Goal: Task Accomplishment & Management: Manage account settings

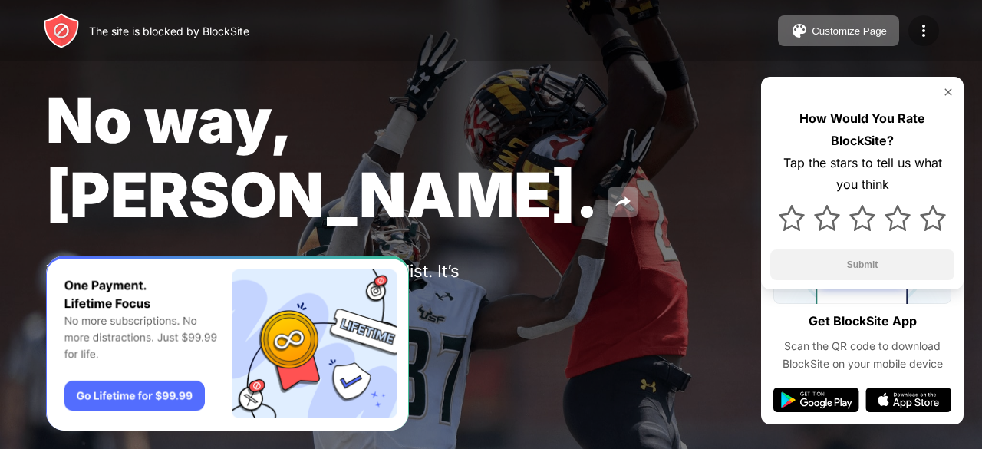
click at [927, 33] on img at bounding box center [923, 30] width 18 height 18
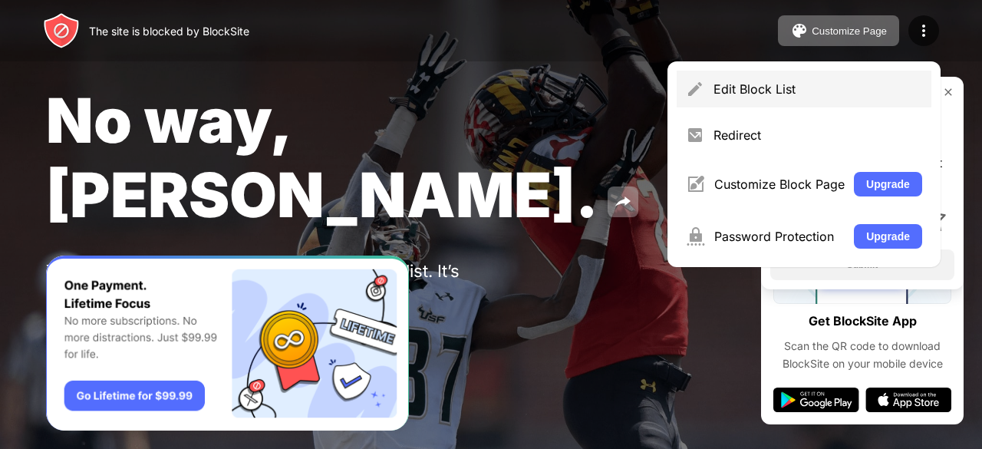
click at [698, 84] on img at bounding box center [695, 89] width 18 height 18
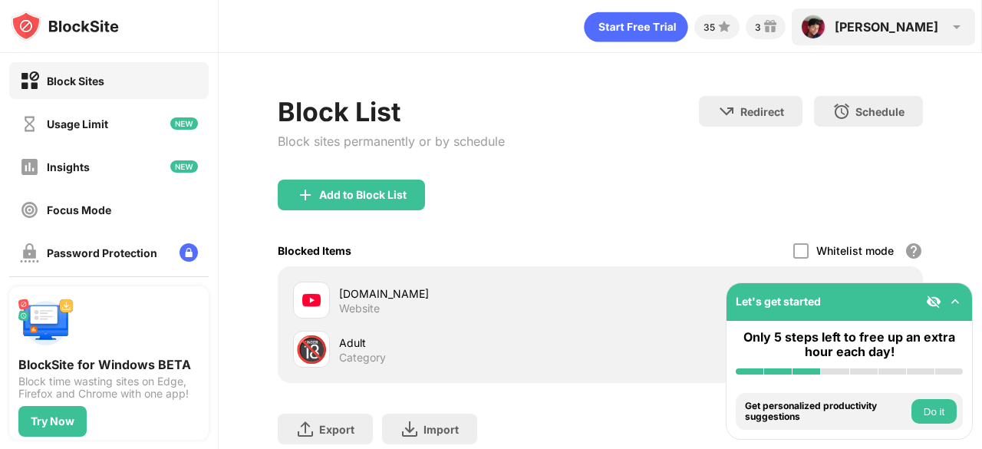
click at [903, 35] on div "[PERSON_NAME] [PERSON_NAME] YADAV View Account Insights Premium Rewards Setting…" at bounding box center [882, 26] width 183 height 37
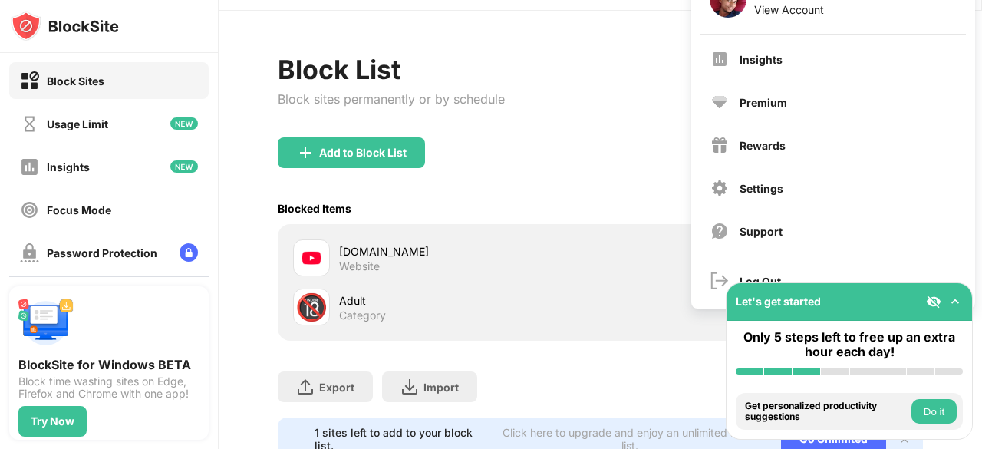
scroll to position [45, 0]
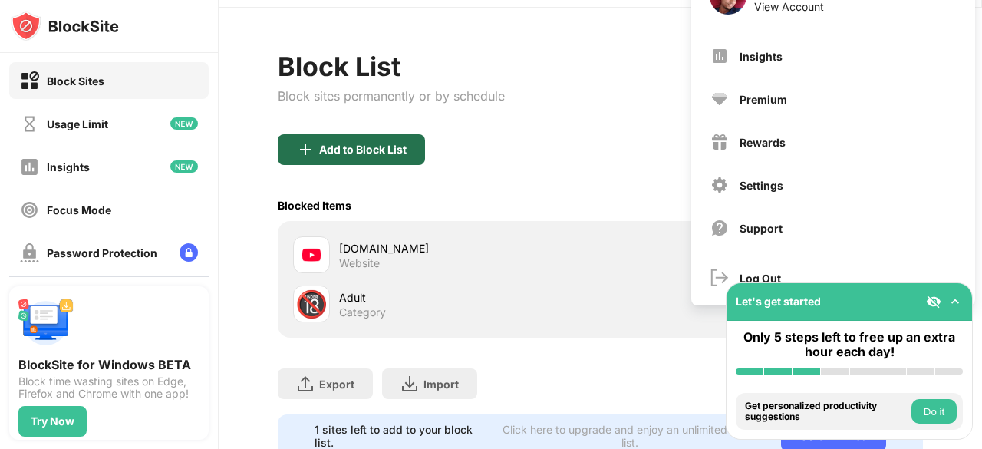
click at [351, 159] on div "Add to Block List" at bounding box center [351, 149] width 147 height 31
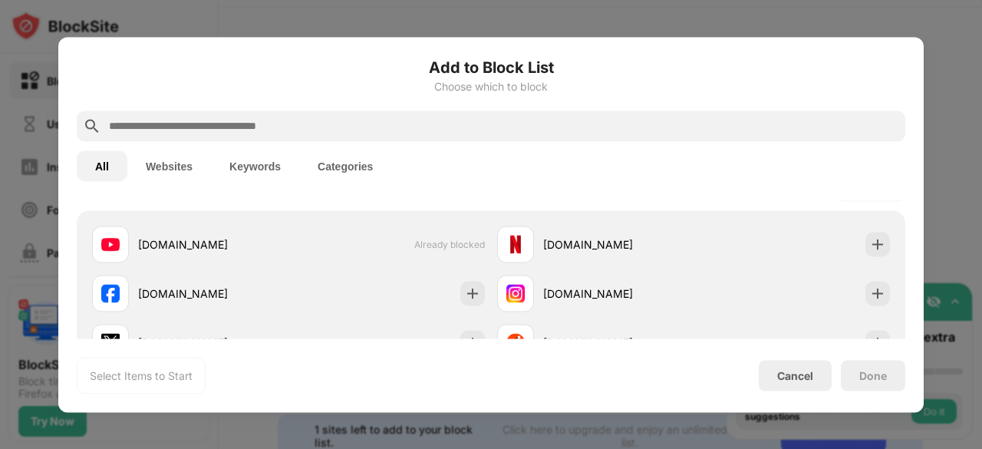
scroll to position [253, 0]
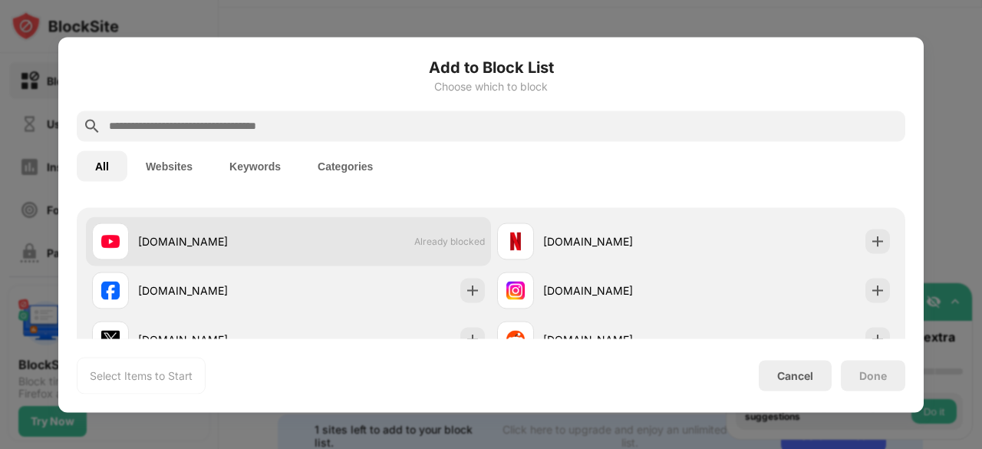
click at [351, 237] on div "[DOMAIN_NAME] Already blocked" at bounding box center [288, 240] width 405 height 49
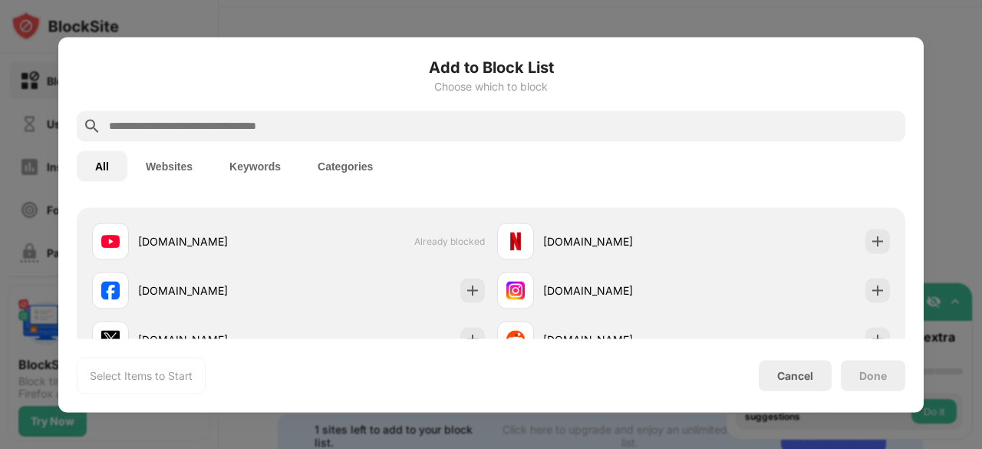
click at [312, 20] on div at bounding box center [491, 224] width 982 height 449
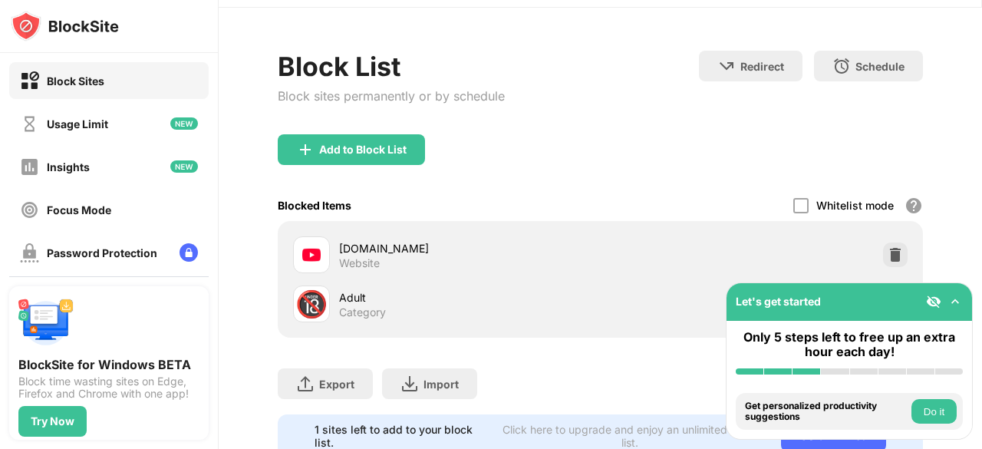
scroll to position [0, 0]
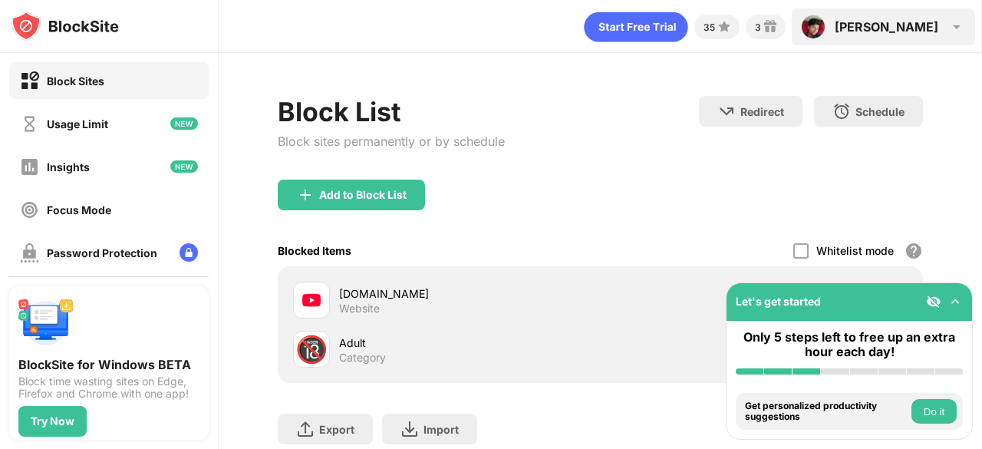
click at [908, 20] on div "[PERSON_NAME]" at bounding box center [886, 26] width 104 height 15
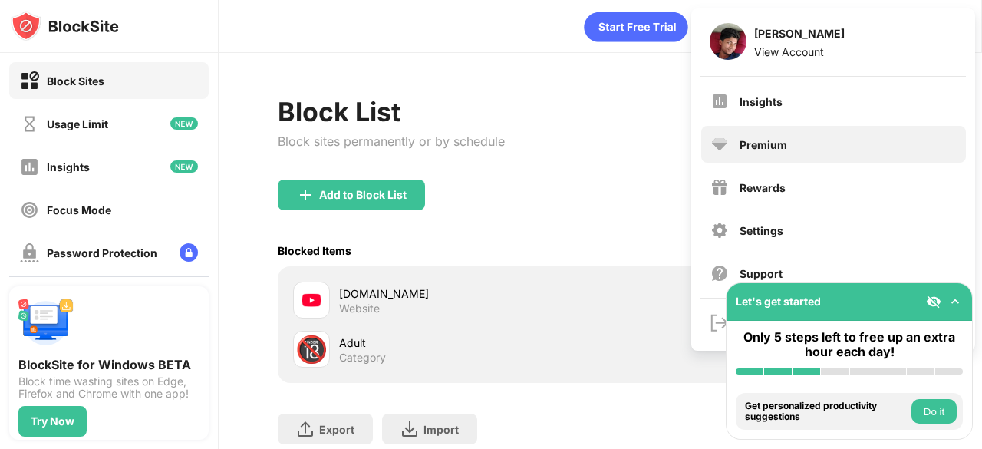
scroll to position [107, 0]
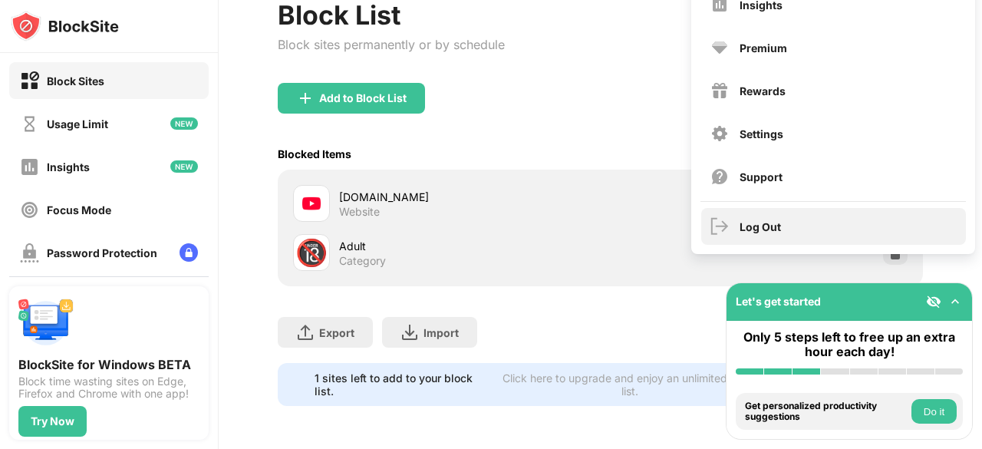
click at [751, 228] on div "Log Out" at bounding box center [833, 226] width 265 height 37
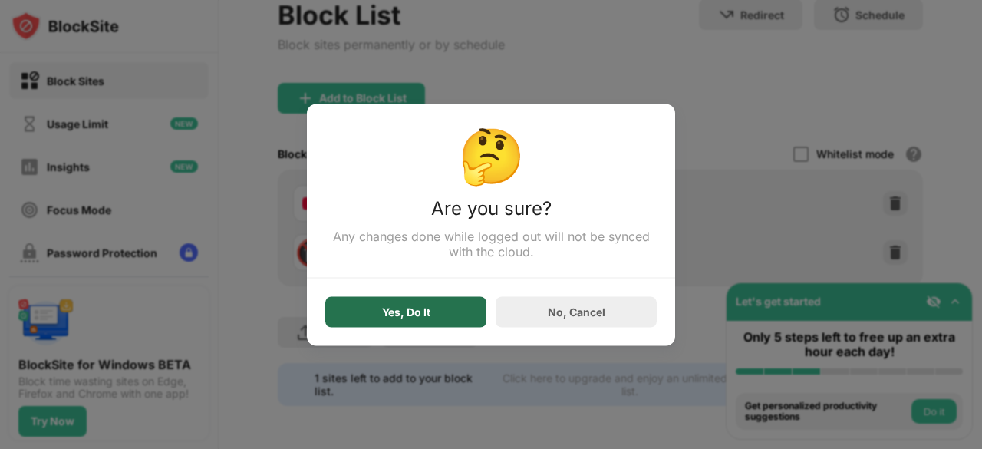
click at [382, 314] on div "Yes, Do It" at bounding box center [406, 311] width 48 height 12
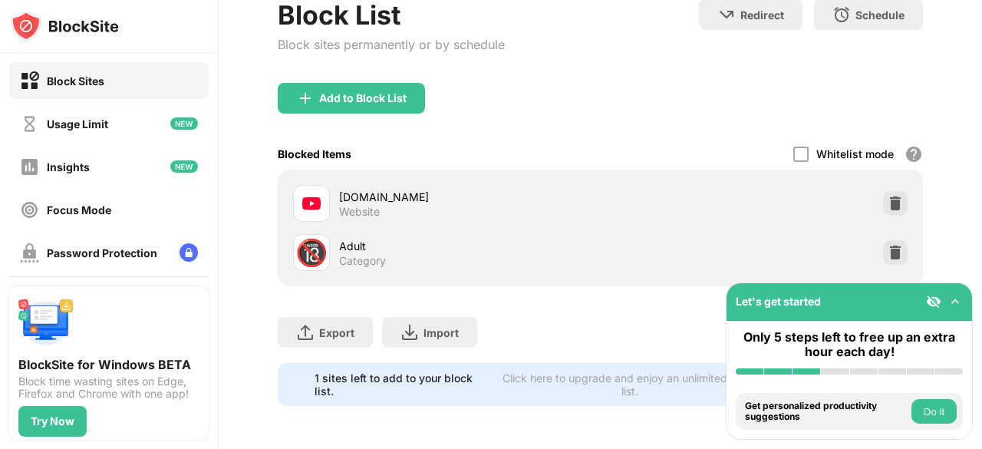
scroll to position [0, 0]
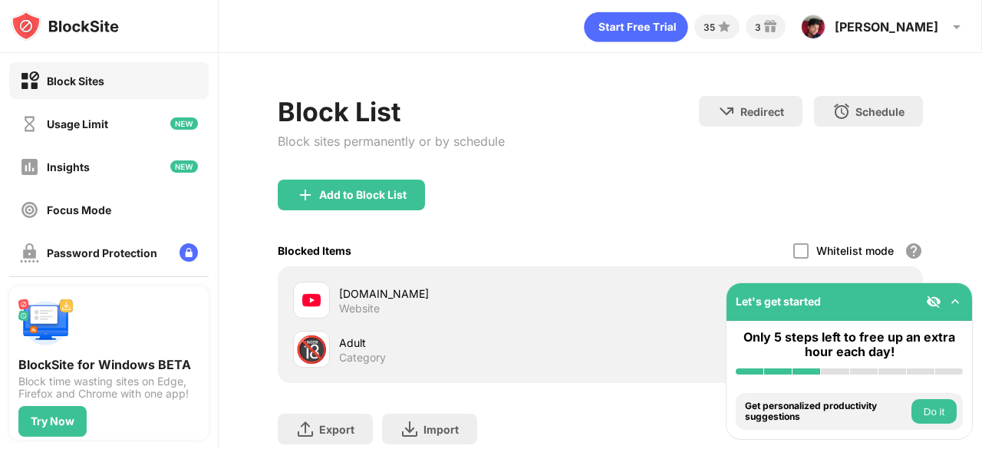
click at [930, 409] on button "Do it" at bounding box center [933, 411] width 45 height 25
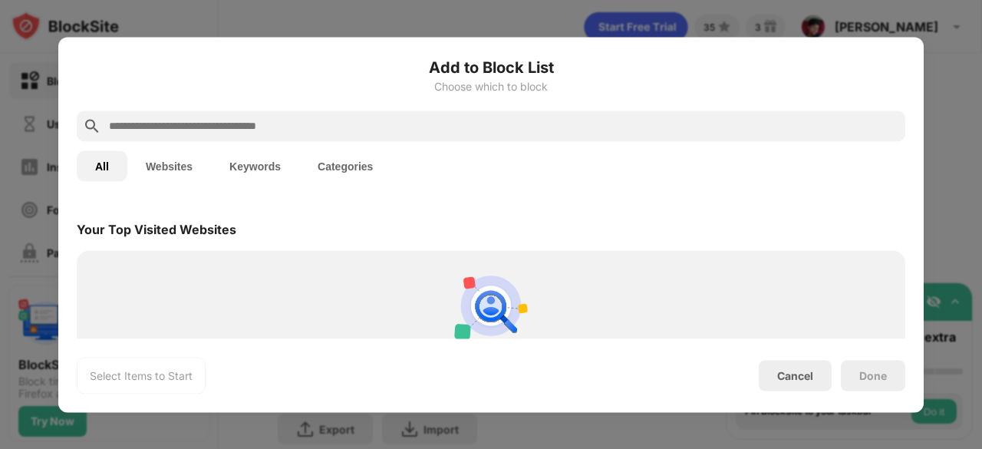
scroll to position [534, 0]
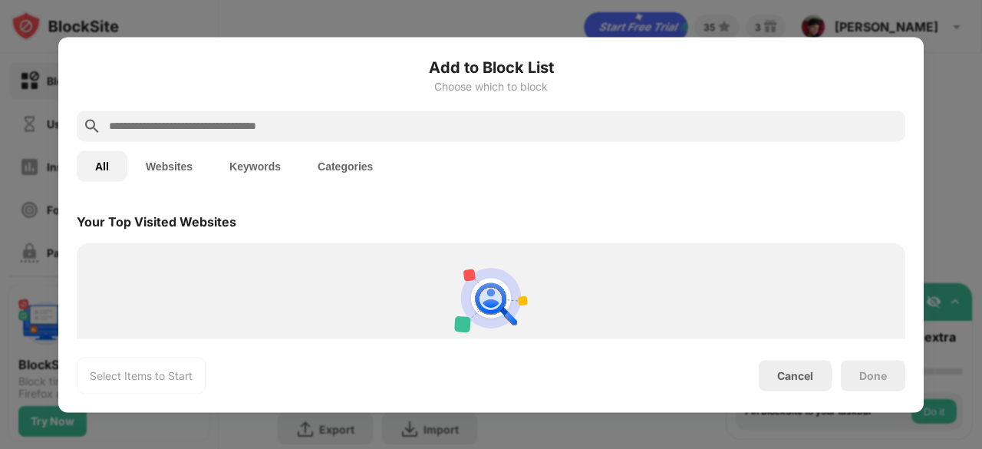
click at [174, 168] on button "Websites" at bounding box center [169, 165] width 84 height 31
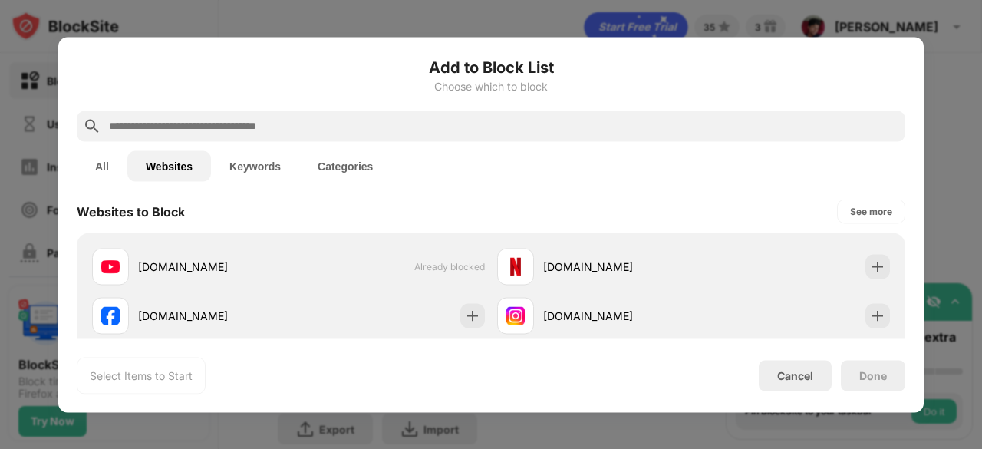
scroll to position [0, 0]
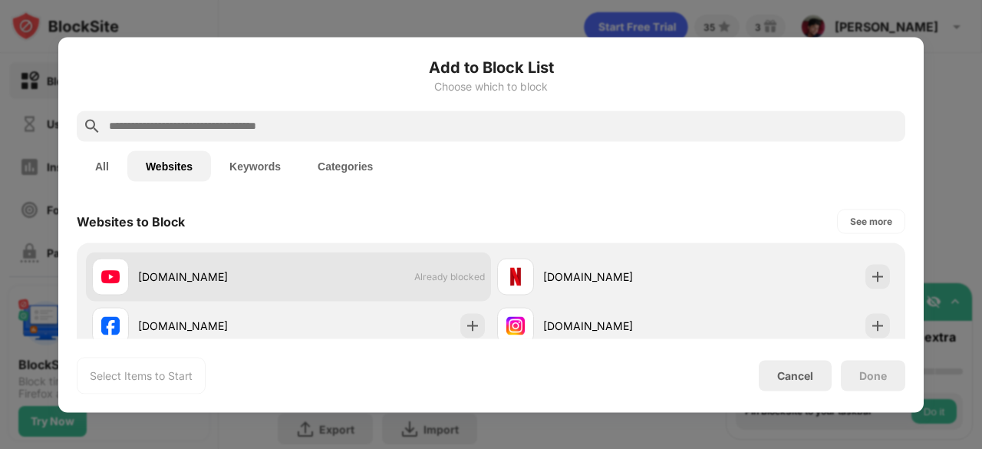
click at [364, 288] on div "[DOMAIN_NAME] Already blocked" at bounding box center [288, 276] width 405 height 49
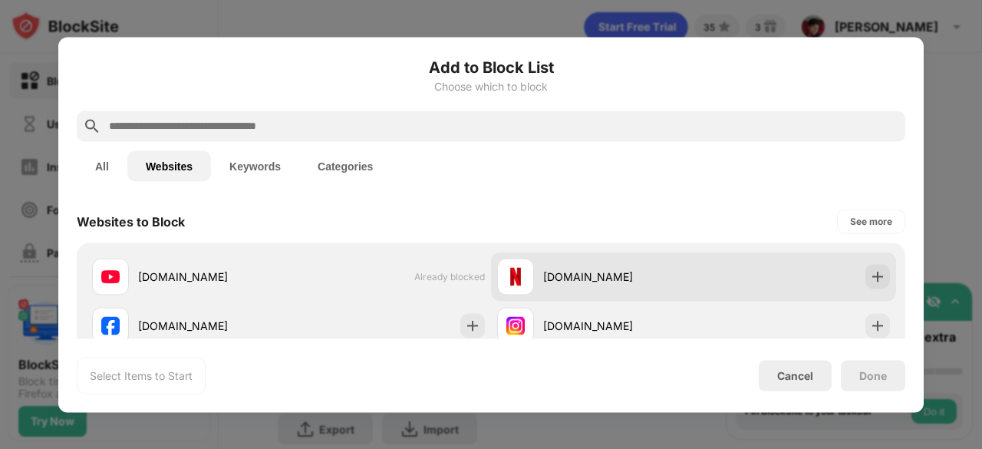
click at [849, 275] on div "[DOMAIN_NAME]" at bounding box center [693, 276] width 405 height 49
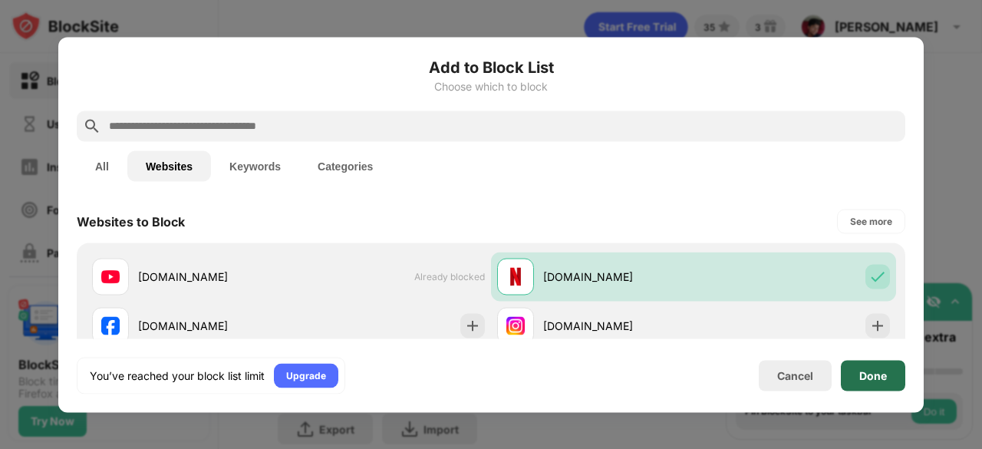
click at [861, 367] on div "Done" at bounding box center [873, 375] width 64 height 31
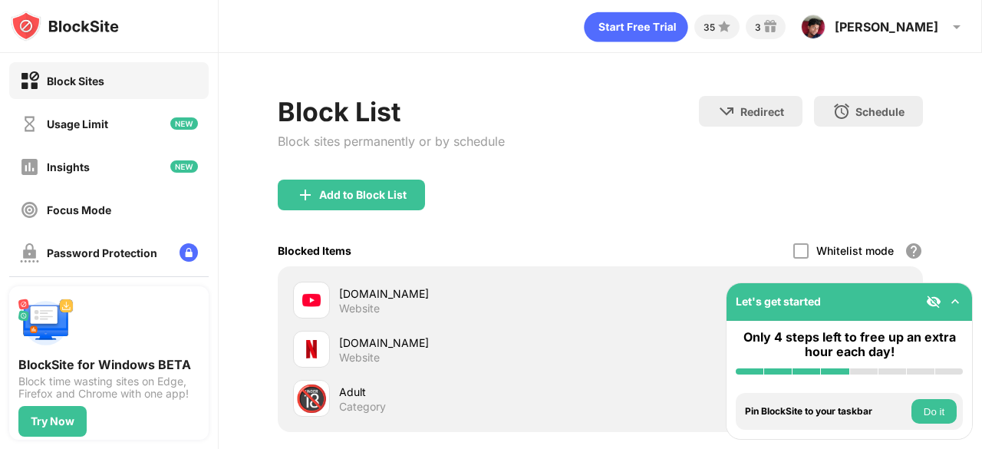
click at [58, 79] on div "Block Sites" at bounding box center [76, 80] width 58 height 13
click at [701, 43] on div "35 3 [PERSON_NAME] [PERSON_NAME] YADAV View Account Insights Premium Rewards Se…" at bounding box center [779, 26] width 391 height 37
click at [687, 18] on icon "animation" at bounding box center [636, 27] width 104 height 30
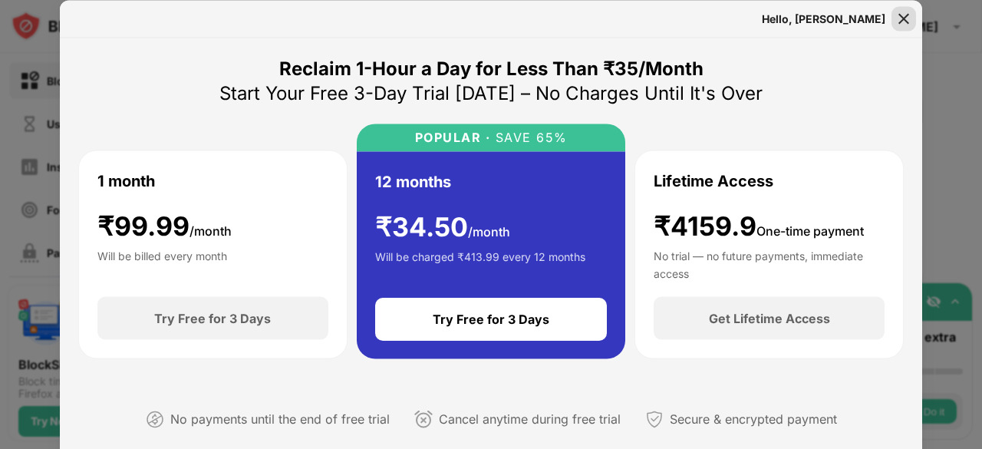
click at [893, 15] on div at bounding box center [903, 18] width 25 height 25
click at [902, 13] on img at bounding box center [903, 18] width 15 height 15
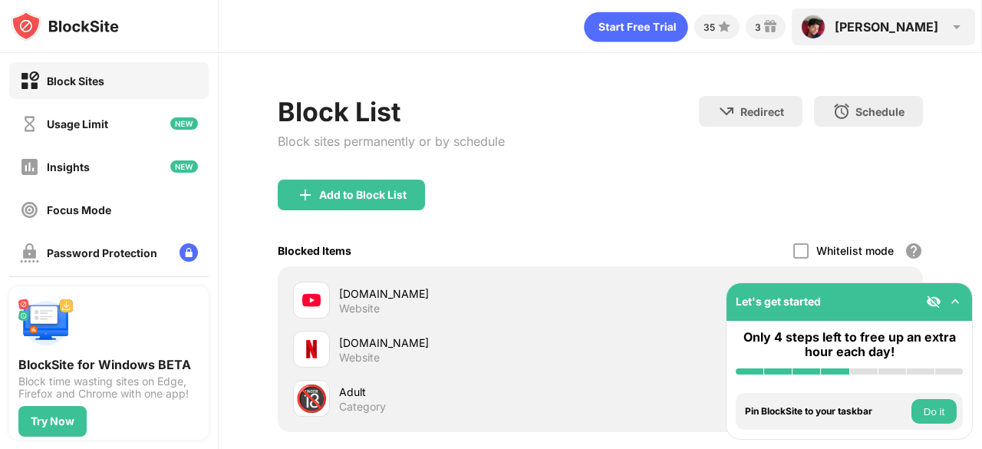
click at [903, 24] on div "[PERSON_NAME]" at bounding box center [886, 26] width 104 height 15
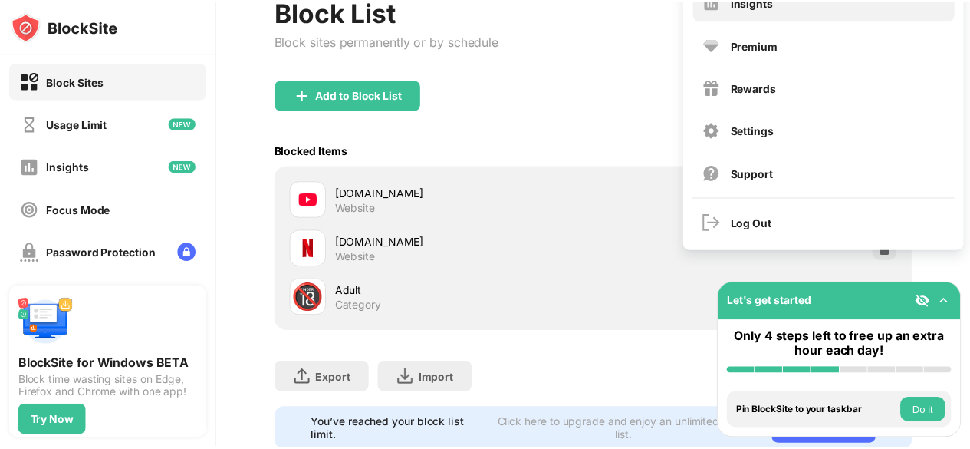
scroll to position [156, 0]
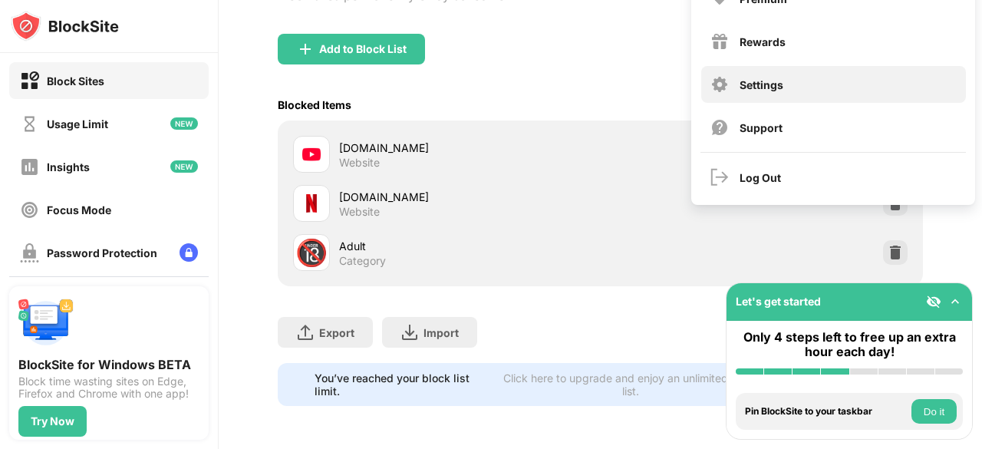
click at [770, 78] on div "Settings" at bounding box center [761, 84] width 44 height 13
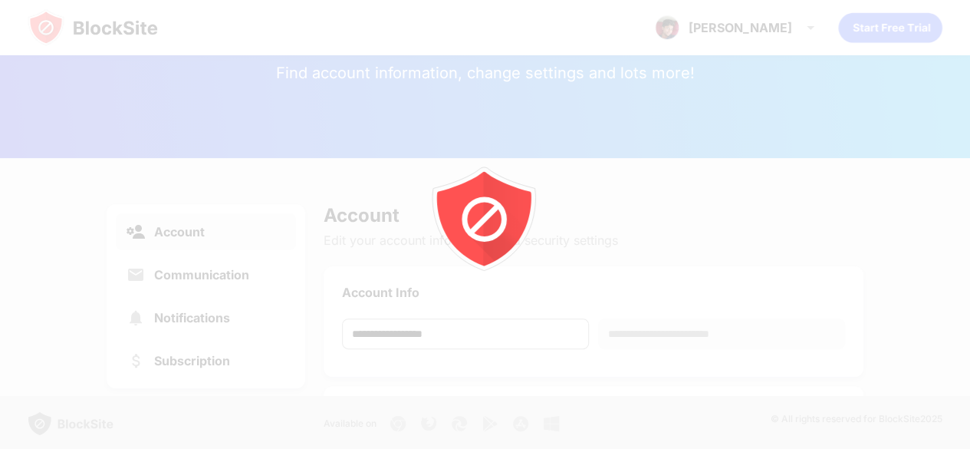
scroll to position [55, 0]
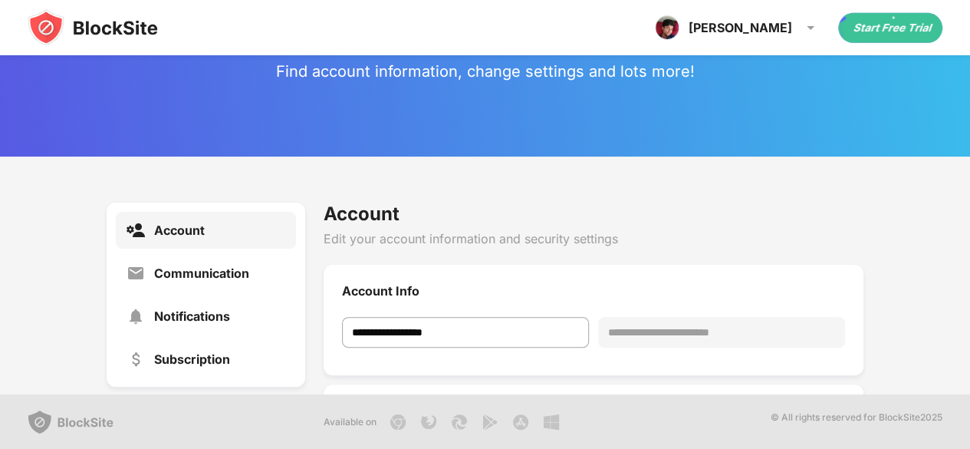
click at [660, 332] on div "**********" at bounding box center [721, 332] width 247 height 31
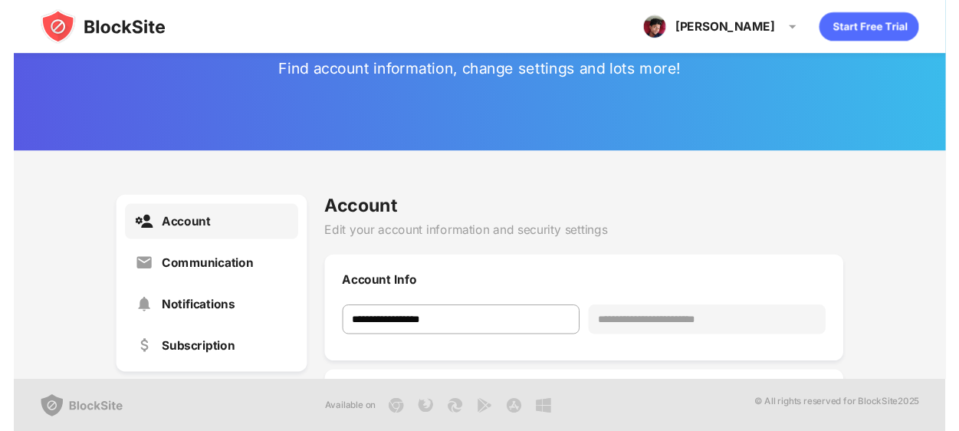
scroll to position [0, 0]
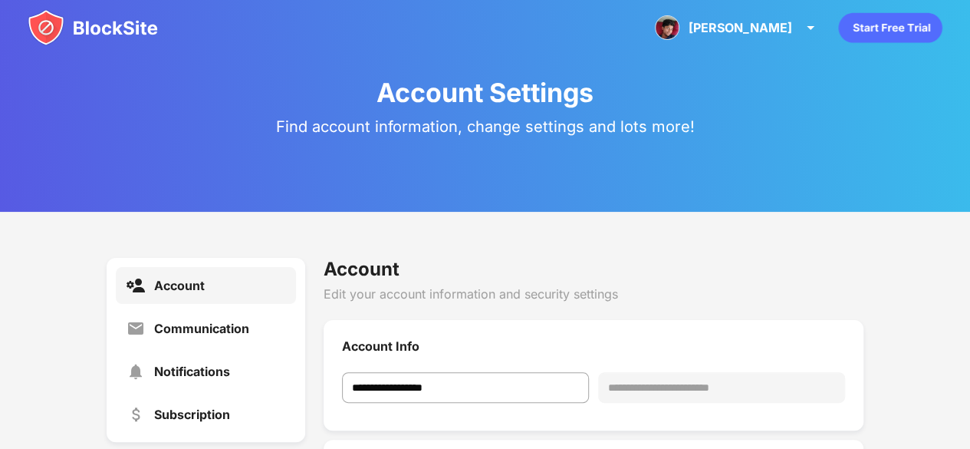
click at [544, 104] on div "Account Settings" at bounding box center [485, 92] width 217 height 31
click at [922, 199] on div "Account Settings Find account information, change settings and lots more!" at bounding box center [485, 106] width 970 height 212
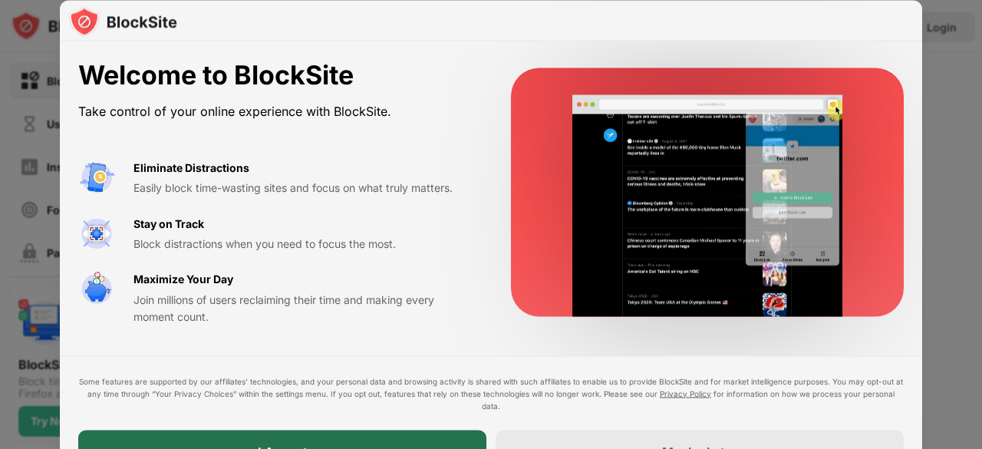
click at [377, 436] on div "I Accept" at bounding box center [282, 450] width 408 height 43
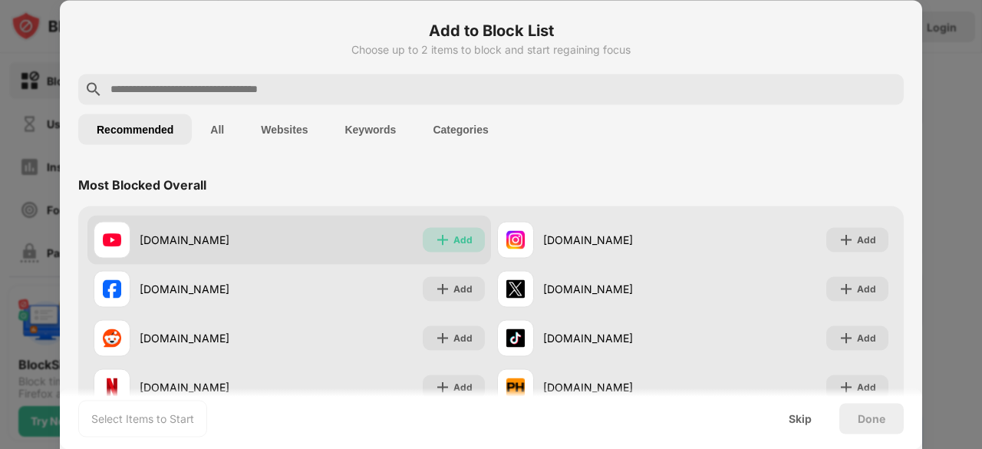
click at [442, 234] on img at bounding box center [442, 239] width 15 height 15
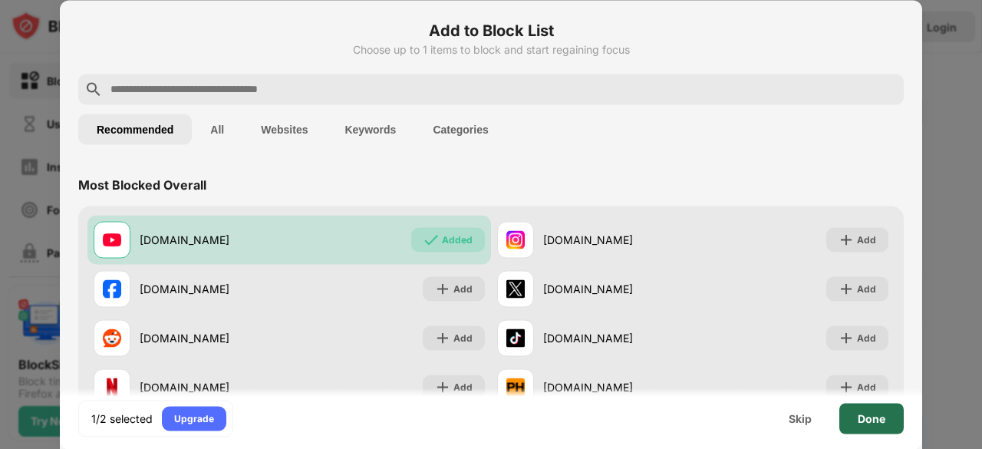
click at [864, 407] on div "Done" at bounding box center [871, 418] width 64 height 31
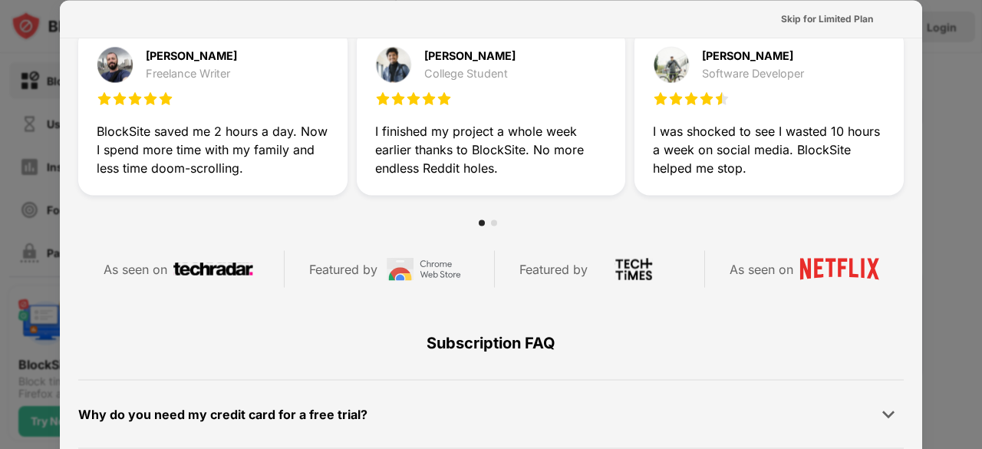
scroll to position [747, 0]
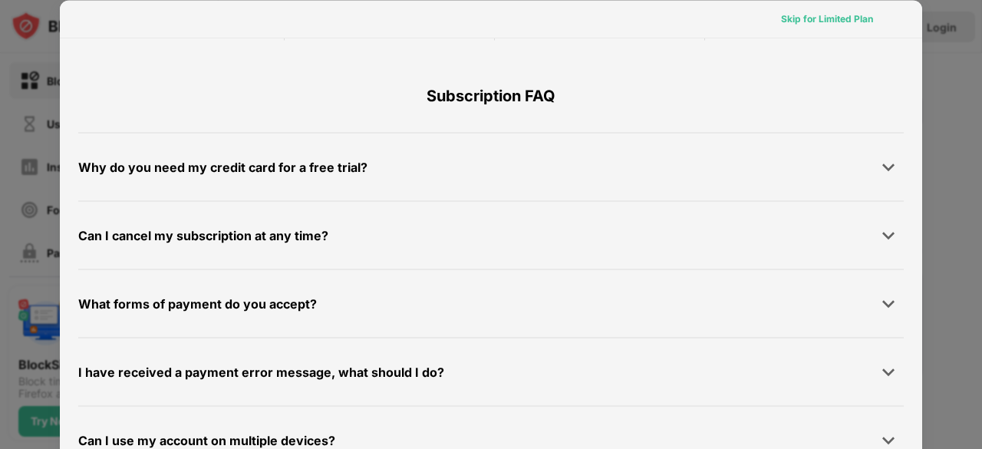
click at [813, 16] on div "Skip for Limited Plan" at bounding box center [827, 18] width 92 height 15
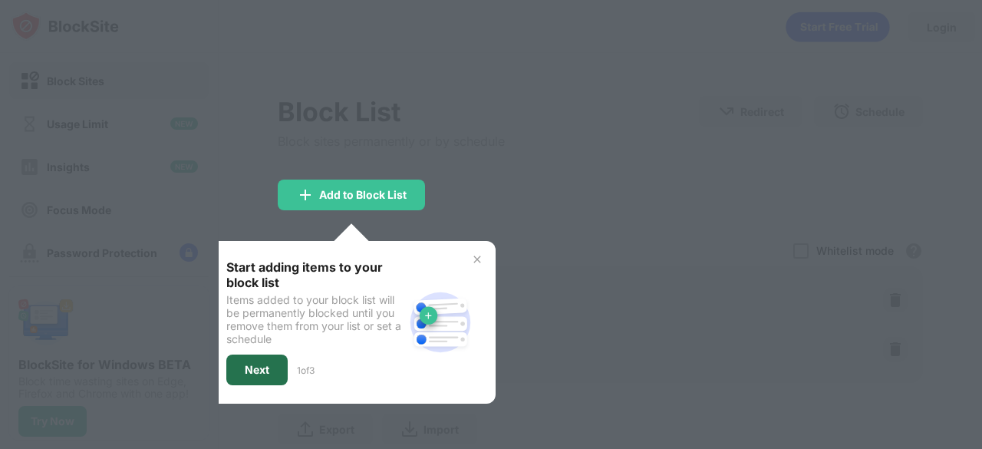
click at [238, 367] on div "Next" at bounding box center [256, 369] width 61 height 31
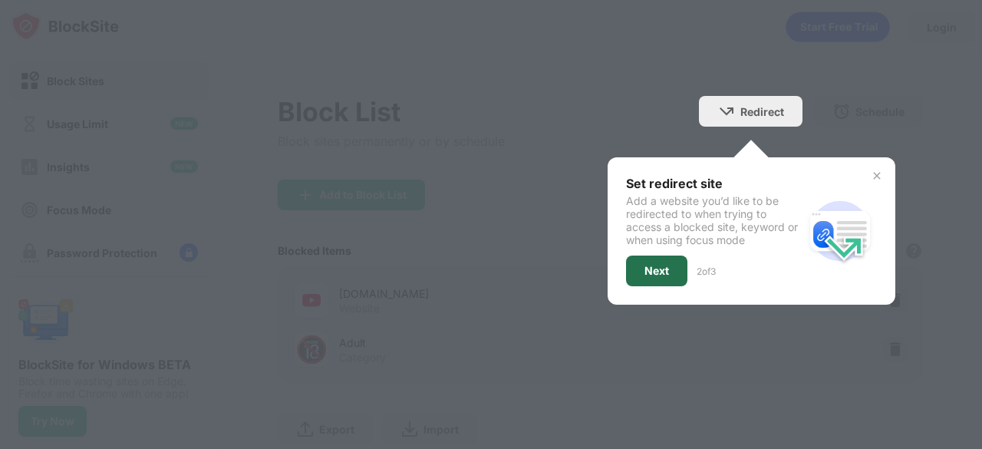
click at [670, 262] on div "Next" at bounding box center [656, 270] width 61 height 31
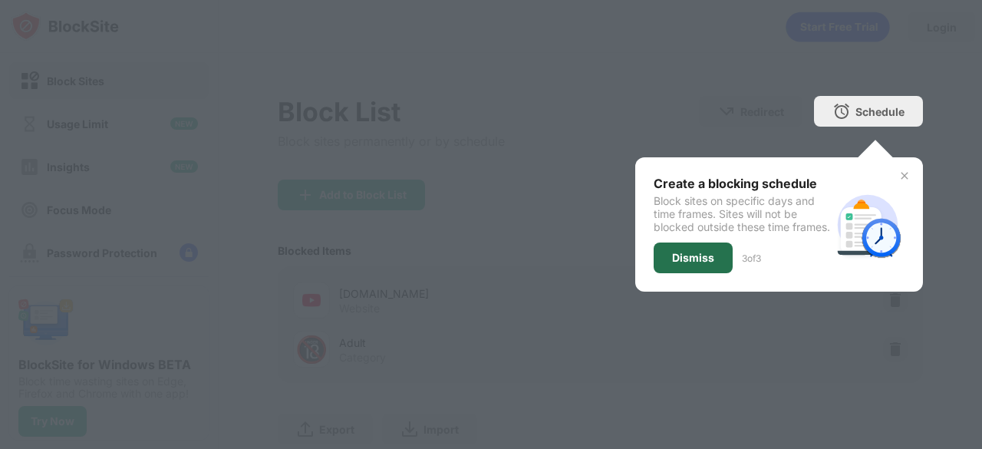
click at [672, 262] on div "Dismiss" at bounding box center [693, 258] width 42 height 12
